Goal: Task Accomplishment & Management: Manage account settings

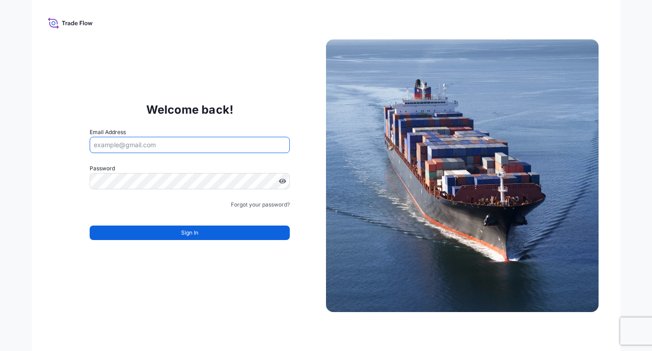
click at [160, 146] on input "Email Address" at bounding box center [190, 145] width 200 height 16
paste input "[EMAIL_ADDRESS][DOMAIN_NAME]"
type input "[EMAIL_ADDRESS][DOMAIN_NAME]"
drag, startPoint x: 210, startPoint y: 146, endPoint x: 85, endPoint y: 155, distance: 125.7
click at [90, 153] on input "[EMAIL_ADDRESS][DOMAIN_NAME]" at bounding box center [190, 145] width 200 height 16
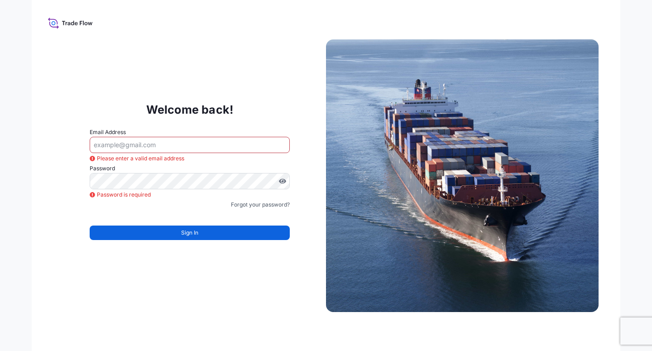
click at [101, 144] on input "Email Address" at bounding box center [190, 145] width 200 height 16
paste input "[EMAIL_ADDRESS][DOMAIN_NAME]"
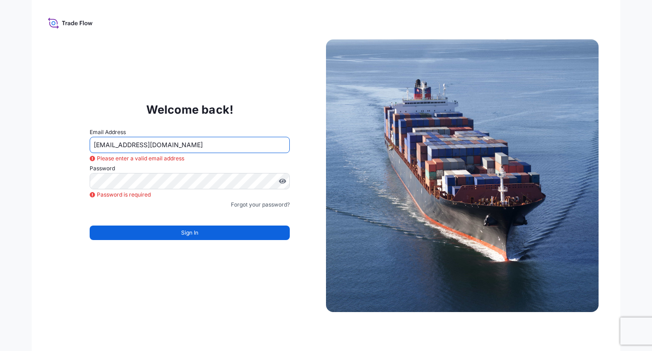
type input "[EMAIL_ADDRESS][DOMAIN_NAME]"
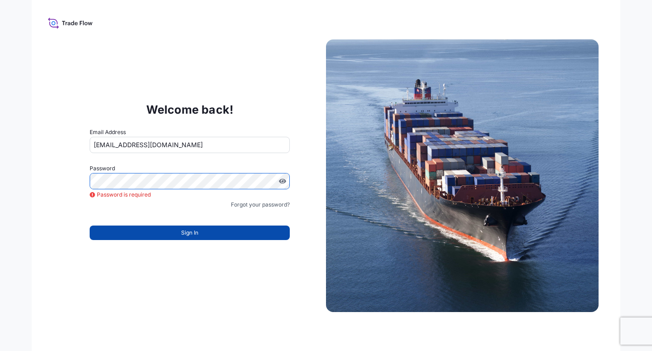
click at [185, 232] on span "Sign In" at bounding box center [189, 232] width 17 height 9
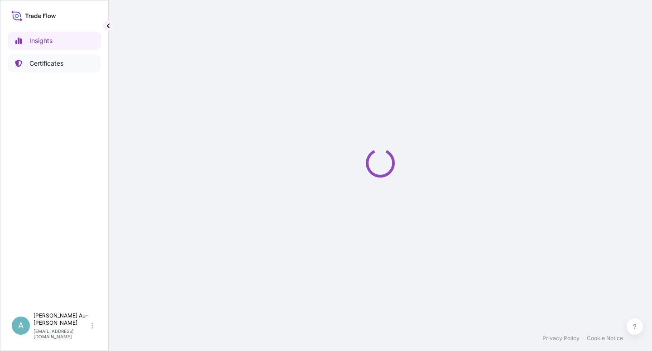
select select "2025"
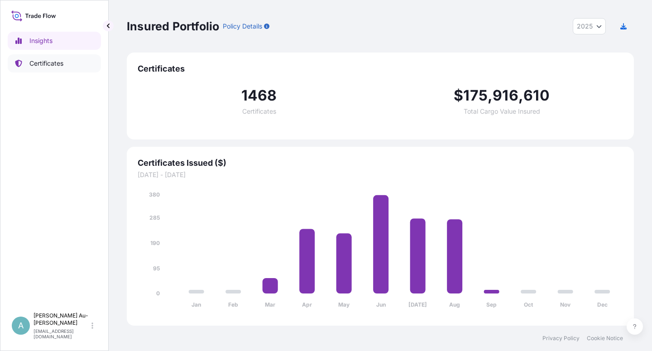
click at [48, 62] on p "Certificates" at bounding box center [46, 63] width 34 height 9
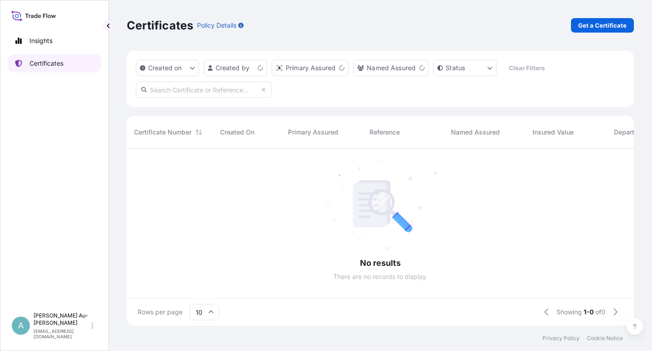
scroll to position [174, 499]
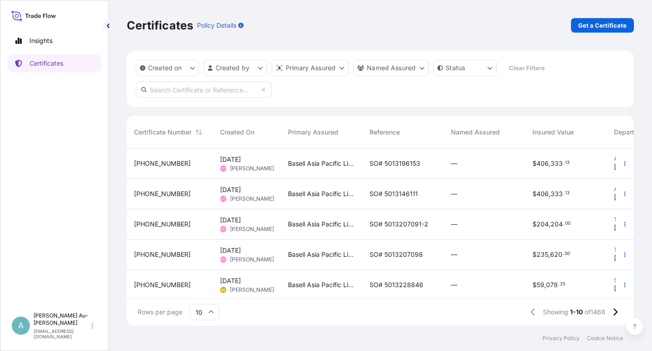
click at [161, 91] on input "text" at bounding box center [204, 89] width 136 height 16
type input "1510-1"
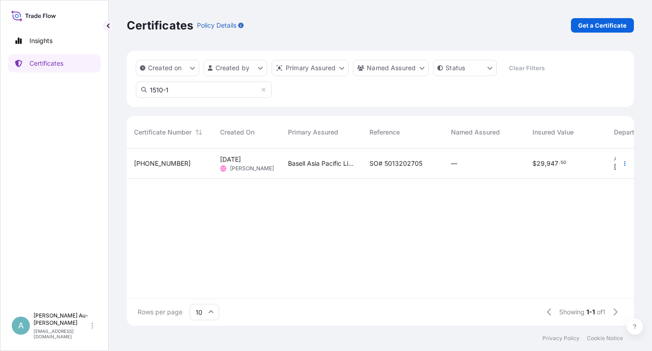
click at [366, 161] on div "SO# 5013202705" at bounding box center [402, 164] width 81 height 30
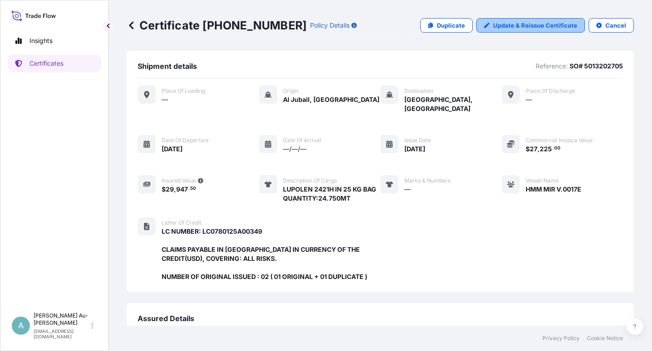
click at [539, 23] on p "Update & Reissue Certificate" at bounding box center [535, 25] width 84 height 9
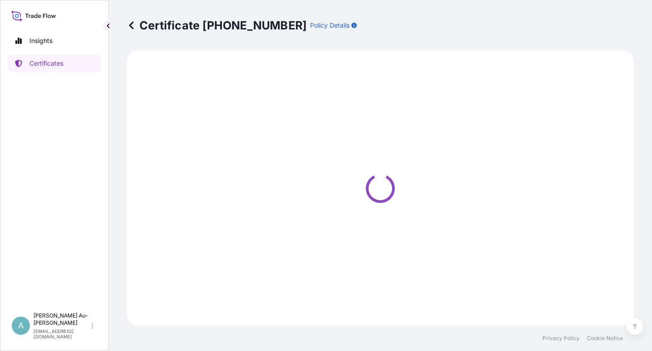
select select "Sea"
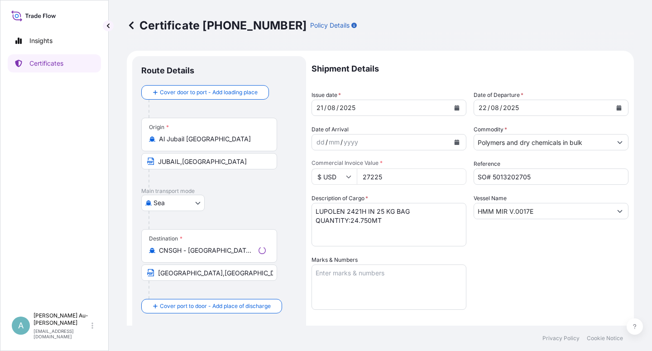
select select "32034"
click at [455, 107] on icon "Calendar" at bounding box center [457, 107] width 5 height 5
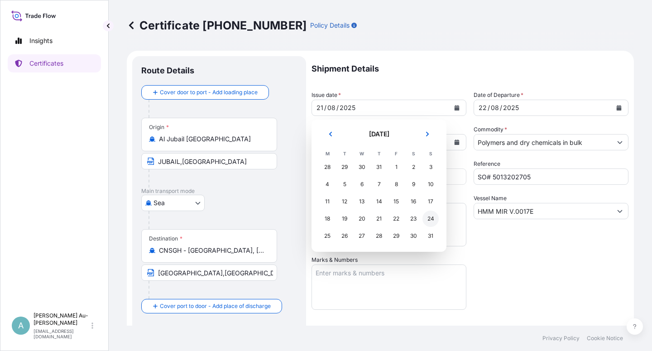
click at [436, 217] on div "24" at bounding box center [430, 219] width 16 height 16
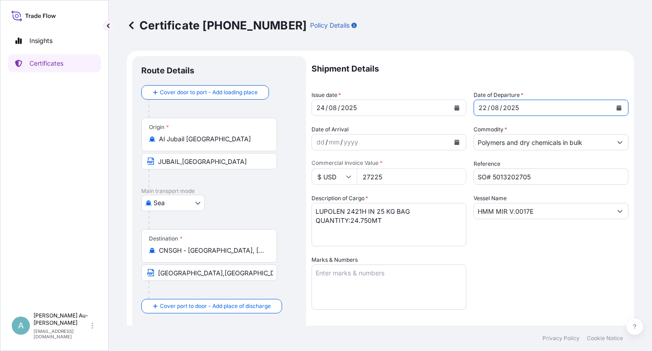
click at [617, 110] on icon "Calendar" at bounding box center [619, 107] width 5 height 5
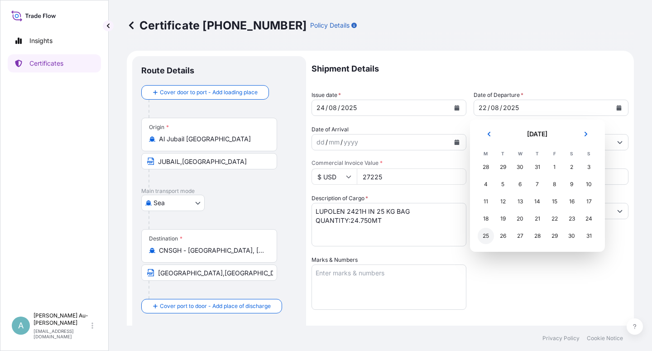
click at [484, 235] on div "25" at bounding box center [486, 236] width 16 height 16
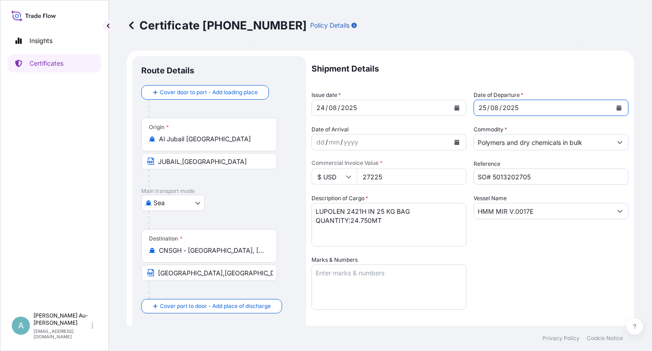
click at [515, 270] on div "Shipment Details Issue date * [DATE] Date of Departure * [DATE] Date of Arrival…" at bounding box center [470, 289] width 317 height 466
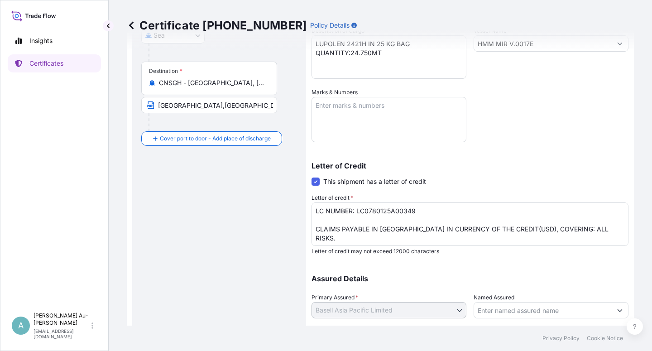
scroll to position [222, 0]
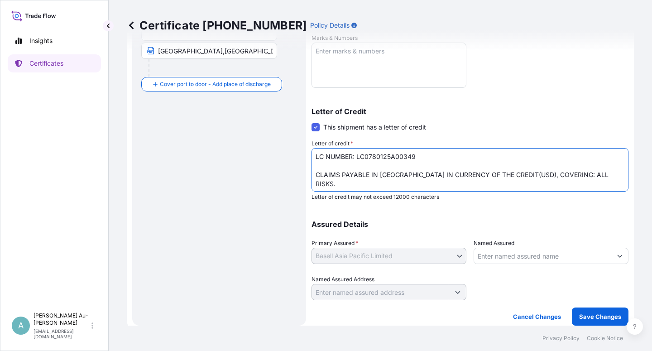
click at [420, 149] on textarea "LC NUMBER: LC0780125A00349 CLAIMS PAYABLE IN [GEOGRAPHIC_DATA] IN CURRENCY OF T…" at bounding box center [470, 169] width 317 height 43
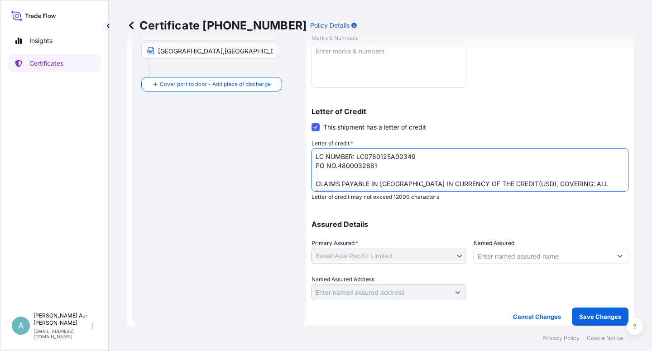
type textarea "LC NUMBER: LC0780125A00349 PO NO.4800032681 CLAIMS PAYABLE IN [GEOGRAPHIC_DATA]…"
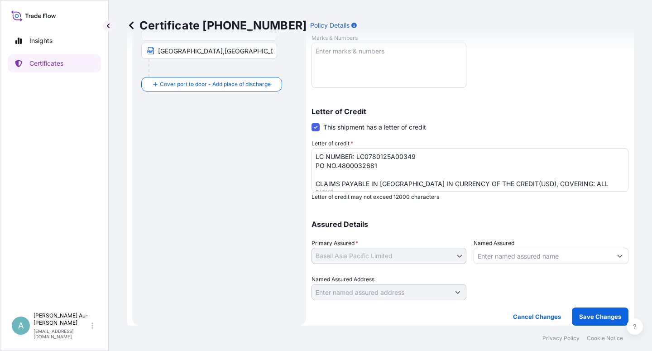
drag, startPoint x: 604, startPoint y: 222, endPoint x: 602, endPoint y: 227, distance: 5.5
click at [601, 220] on div "Assured Details Primary Assured * Basell Asia Pacific Limited Basell Asia Pacif…" at bounding box center [470, 255] width 317 height 91
click at [588, 318] on p "Save Changes" at bounding box center [600, 316] width 42 height 9
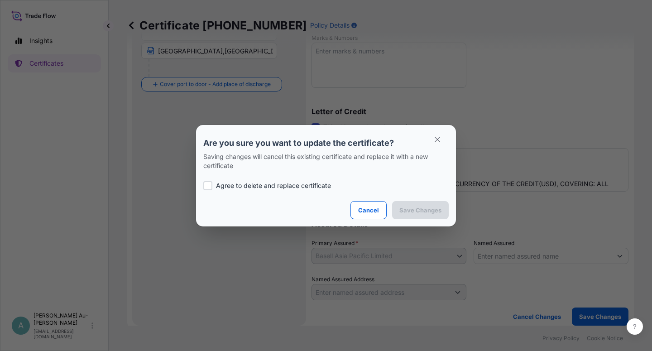
drag, startPoint x: 209, startPoint y: 180, endPoint x: 239, endPoint y: 189, distance: 31.5
click at [209, 180] on div "Agree to delete and replace certificate" at bounding box center [325, 185] width 245 height 31
click at [221, 187] on p "Agree to delete and replace certificate" at bounding box center [273, 185] width 115 height 9
checkbox input "true"
click at [419, 211] on p "Save Changes" at bounding box center [420, 210] width 42 height 9
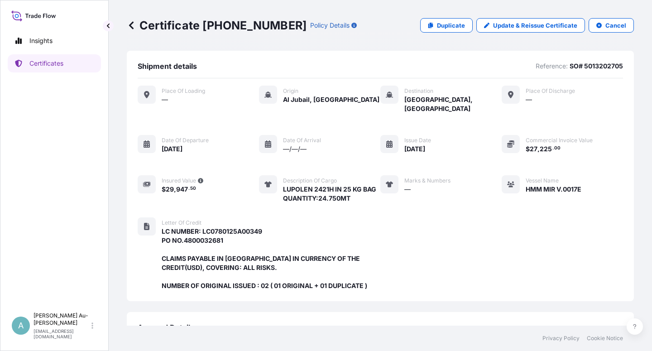
scroll to position [242, 0]
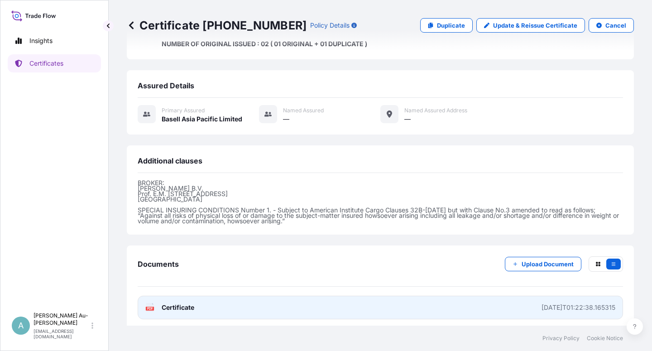
click at [191, 303] on span "Certificate" at bounding box center [178, 307] width 33 height 9
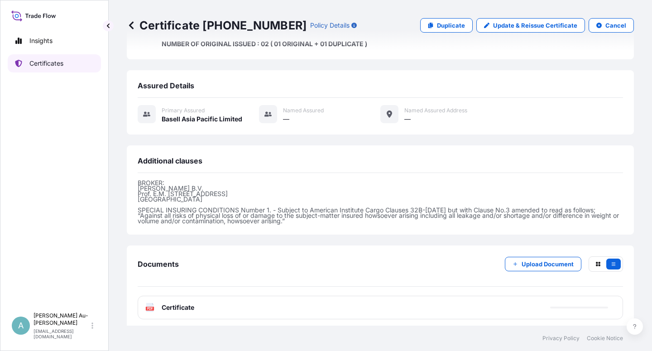
click at [50, 71] on link "Certificates" at bounding box center [54, 63] width 93 height 18
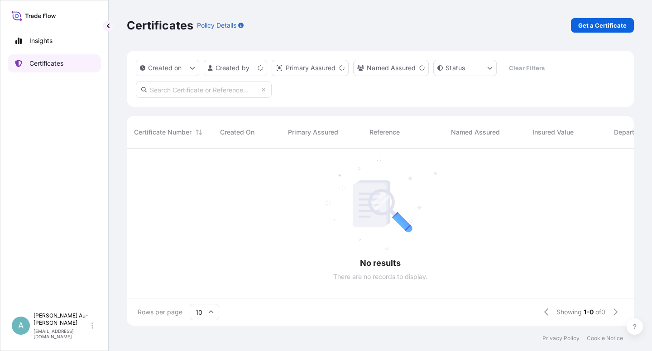
scroll to position [174, 499]
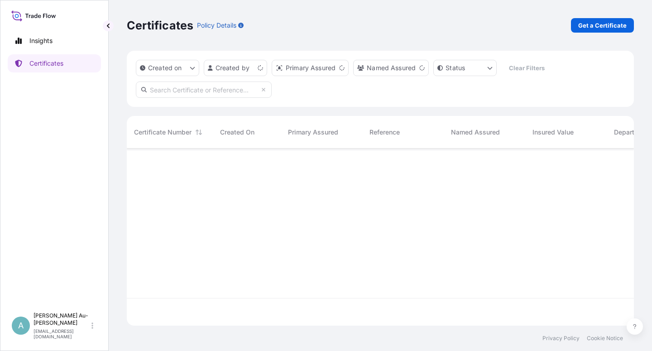
click at [171, 90] on input "text" at bounding box center [204, 89] width 136 height 16
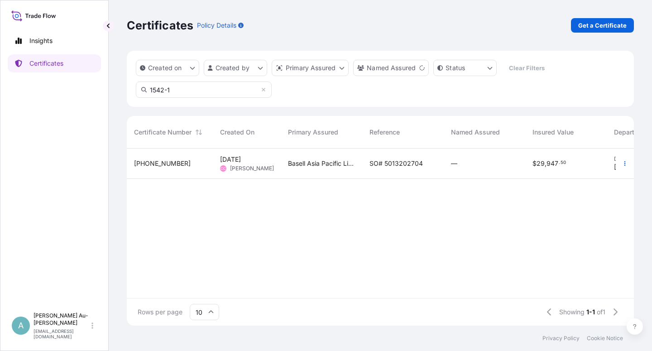
type input "1542-1"
click at [337, 165] on span "Basell Asia Pacific Limited" at bounding box center [321, 163] width 67 height 9
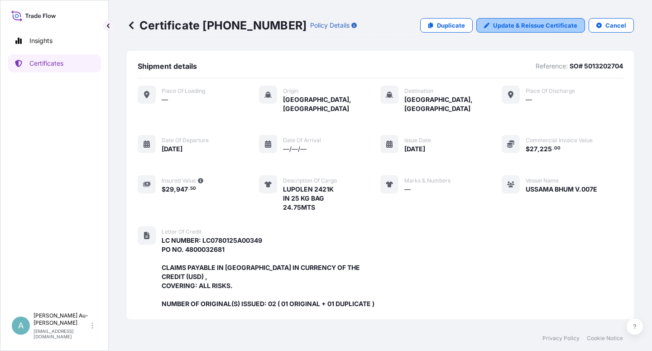
click at [505, 22] on p "Update & Reissue Certificate" at bounding box center [535, 25] width 84 height 9
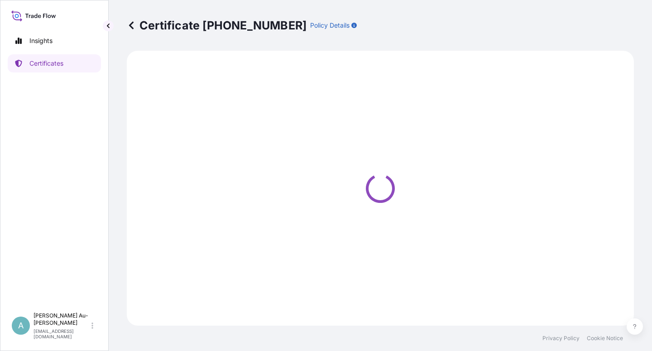
select select "Sea"
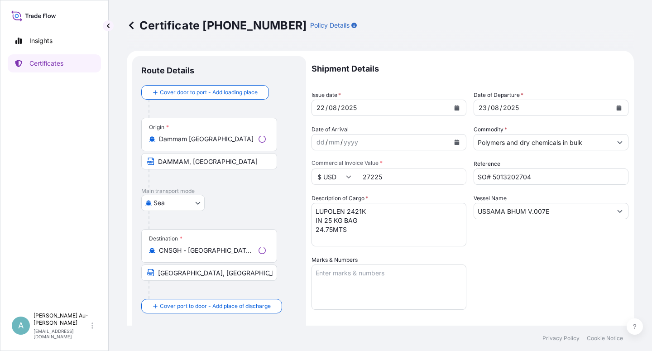
select select "32034"
click at [455, 106] on icon "Calendar" at bounding box center [457, 107] width 5 height 5
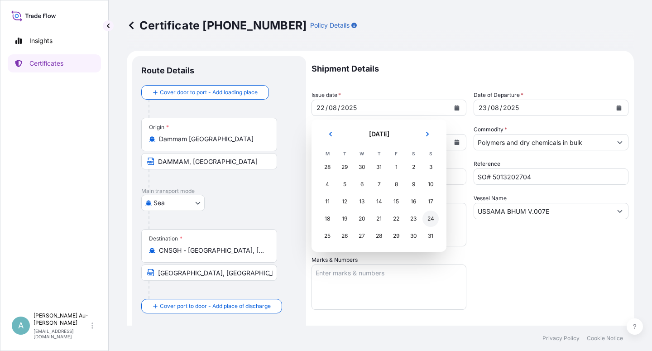
click at [431, 220] on div "24" at bounding box center [430, 219] width 16 height 16
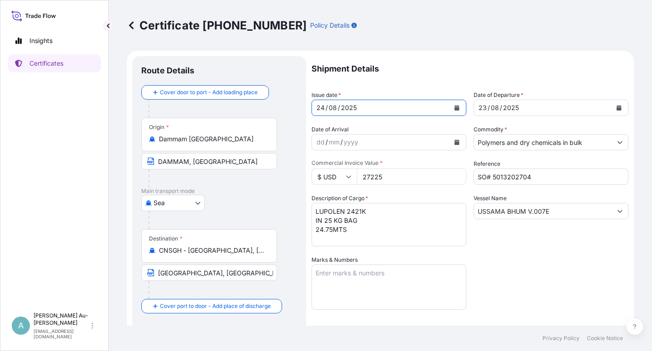
click at [617, 109] on icon "Calendar" at bounding box center [619, 107] width 5 height 5
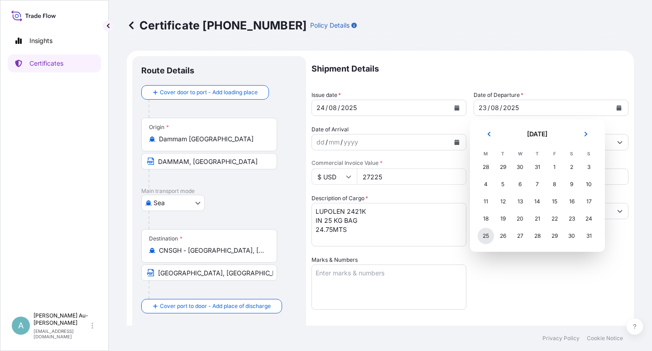
click at [488, 238] on div "25" at bounding box center [486, 236] width 16 height 16
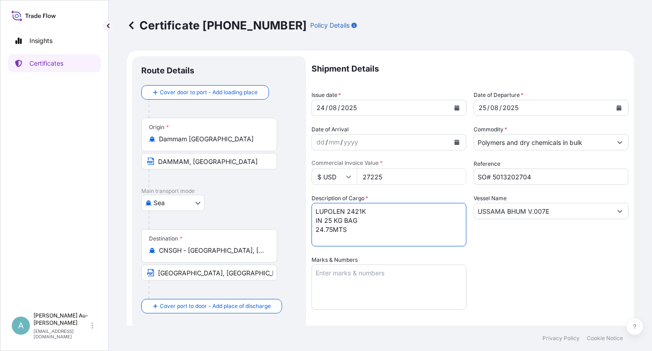
click at [316, 233] on textarea "LUPOLEN 2421K IN 25 KG BAG 24.75MTS" at bounding box center [389, 224] width 155 height 43
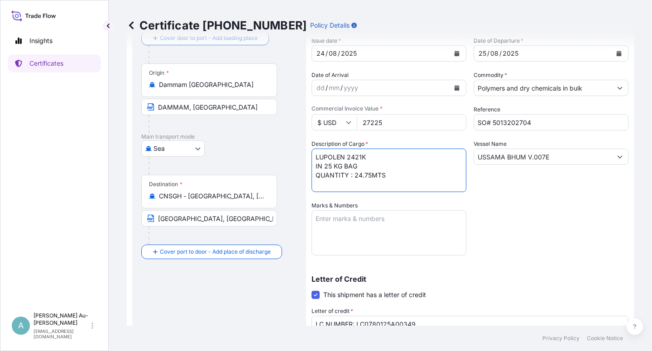
scroll to position [222, 0]
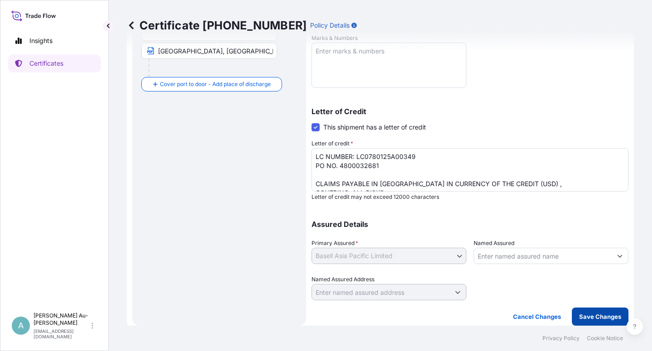
type textarea "LUPOLEN 2421K IN 25 KG BAG QUANTITY : 24.75MTS"
click at [595, 317] on p "Save Changes" at bounding box center [600, 316] width 42 height 9
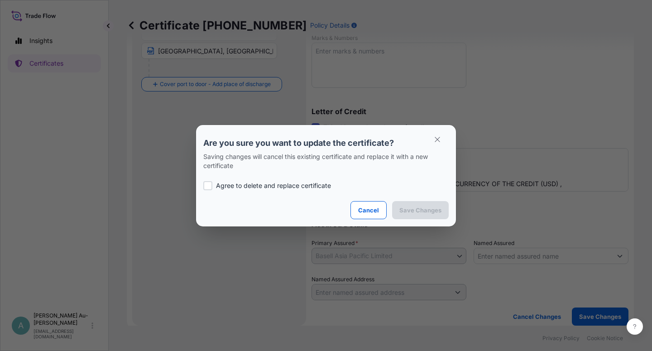
click at [244, 188] on p "Agree to delete and replace certificate" at bounding box center [273, 185] width 115 height 9
checkbox input "true"
click at [407, 209] on p "Save Changes" at bounding box center [420, 210] width 42 height 9
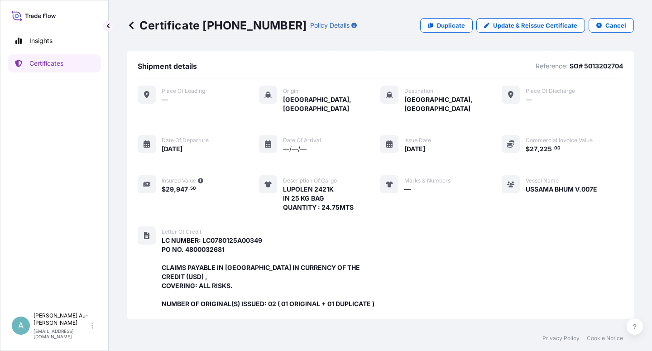
scroll to position [251, 0]
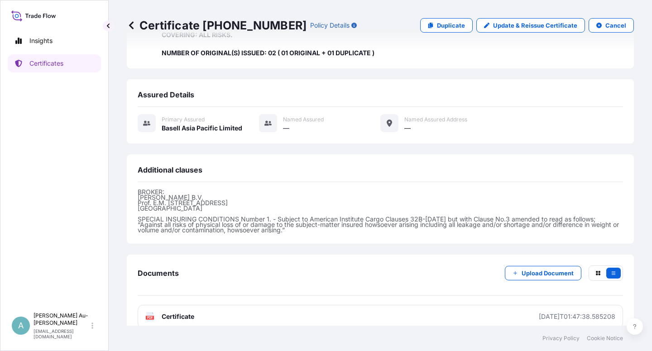
click at [188, 307] on link "PDF Certificate [DATE]T01:47:38.585208" at bounding box center [380, 317] width 485 height 24
